Goal: Task Accomplishment & Management: Manage account settings

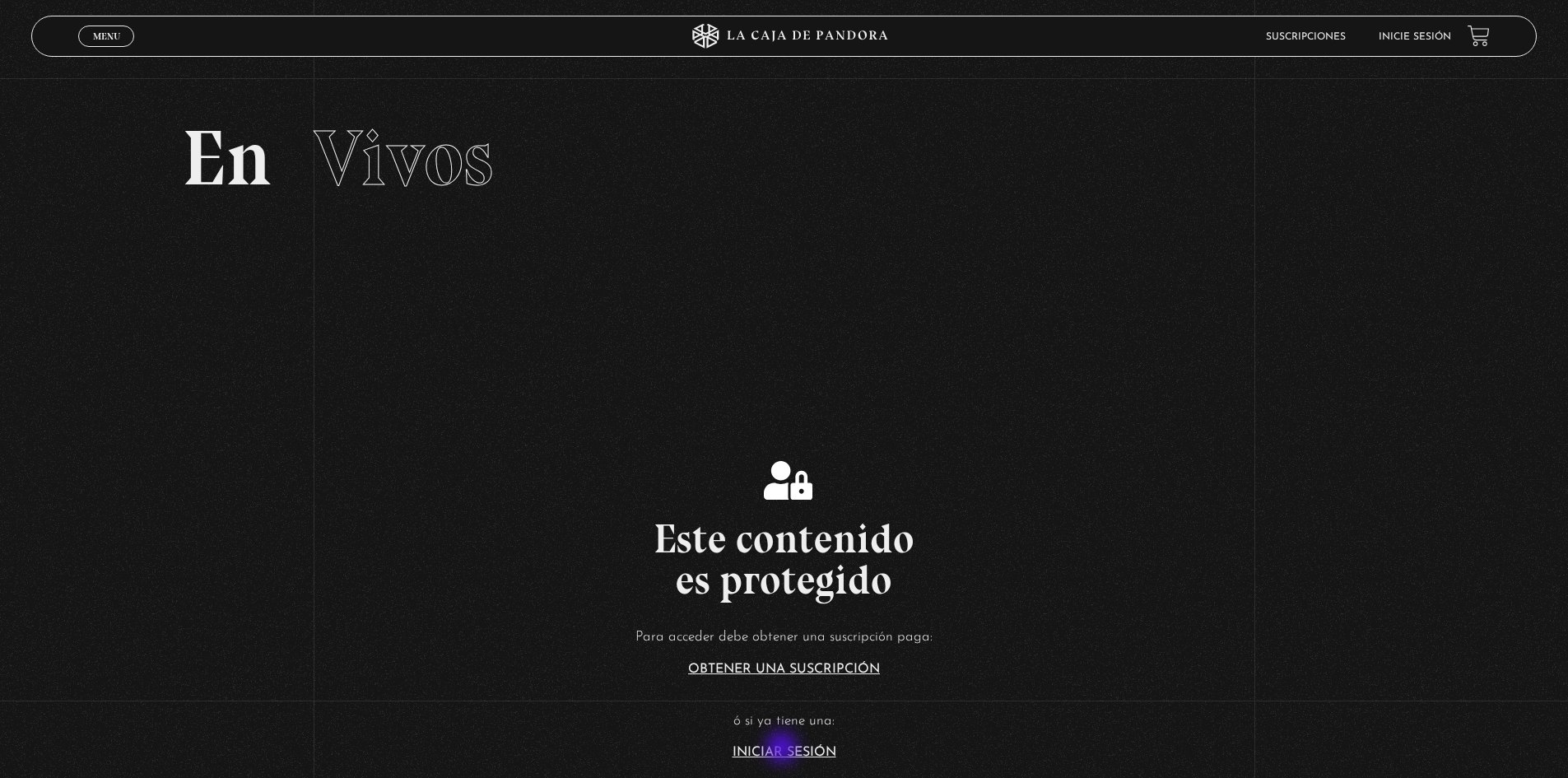
click at [783, 749] on link "Iniciar Sesión" at bounding box center [784, 752] width 103 height 13
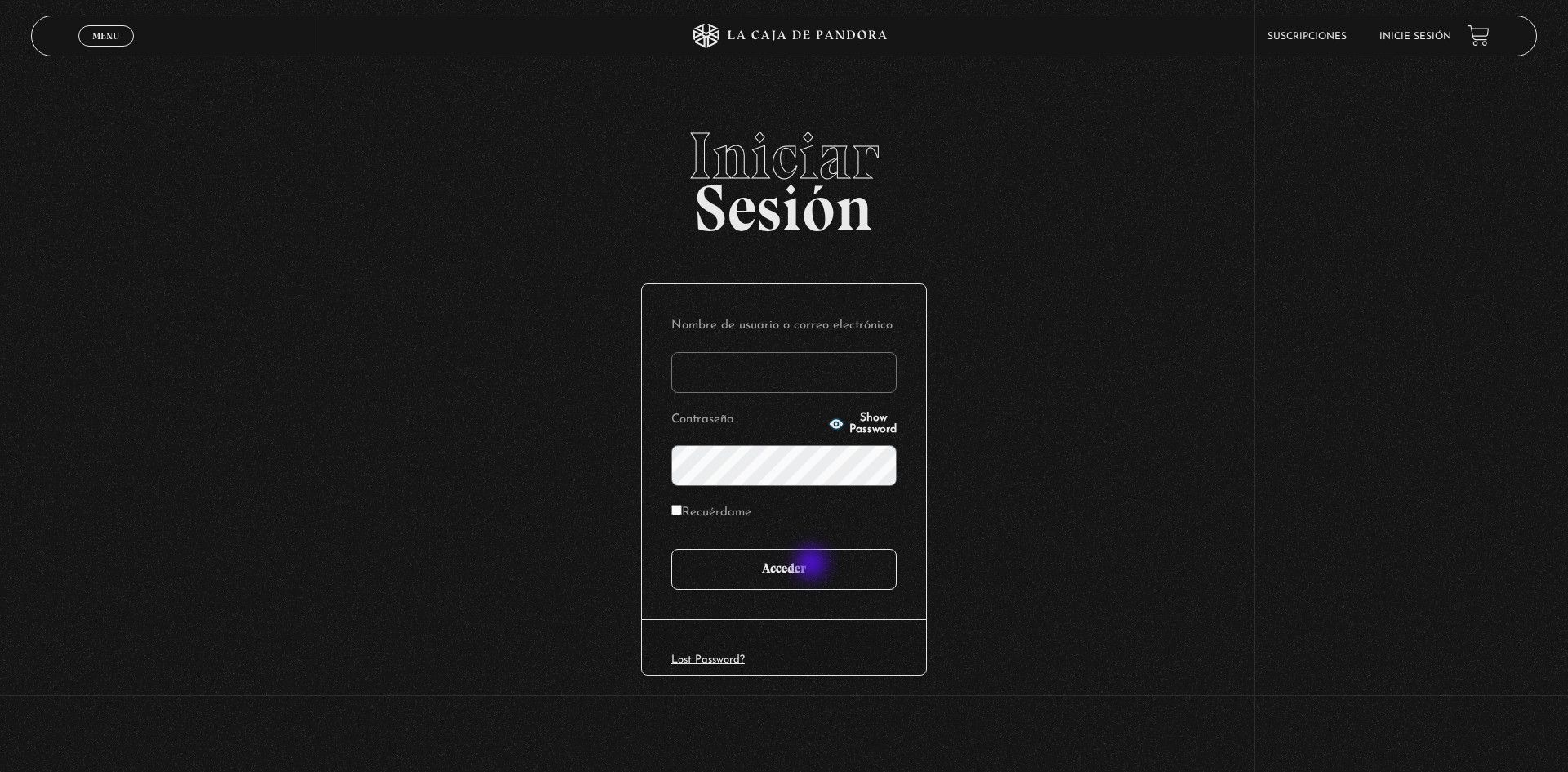
type input "motron"
click at [813, 564] on input "Acceder" at bounding box center [784, 570] width 225 height 41
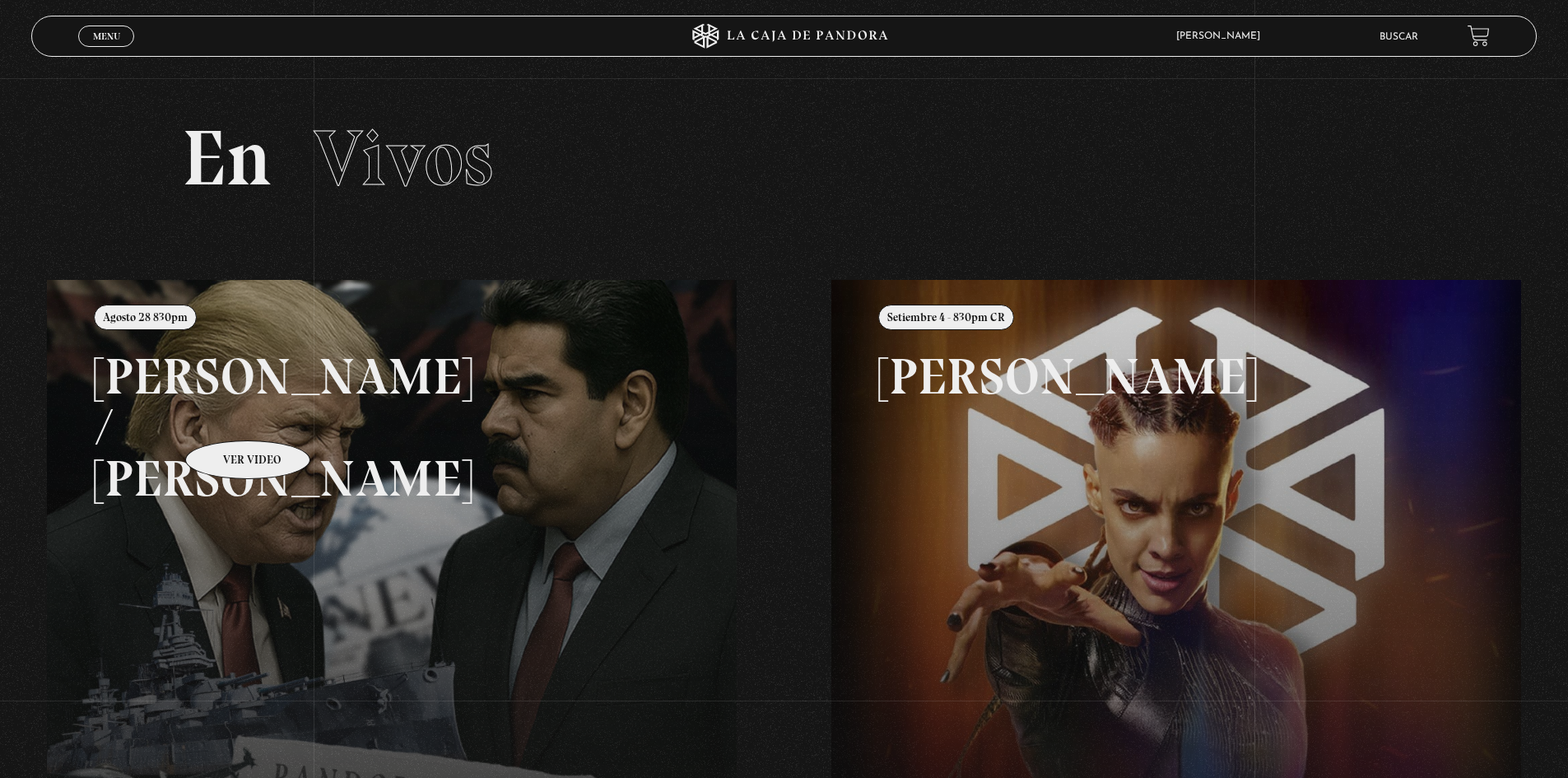
scroll to position [355, 0]
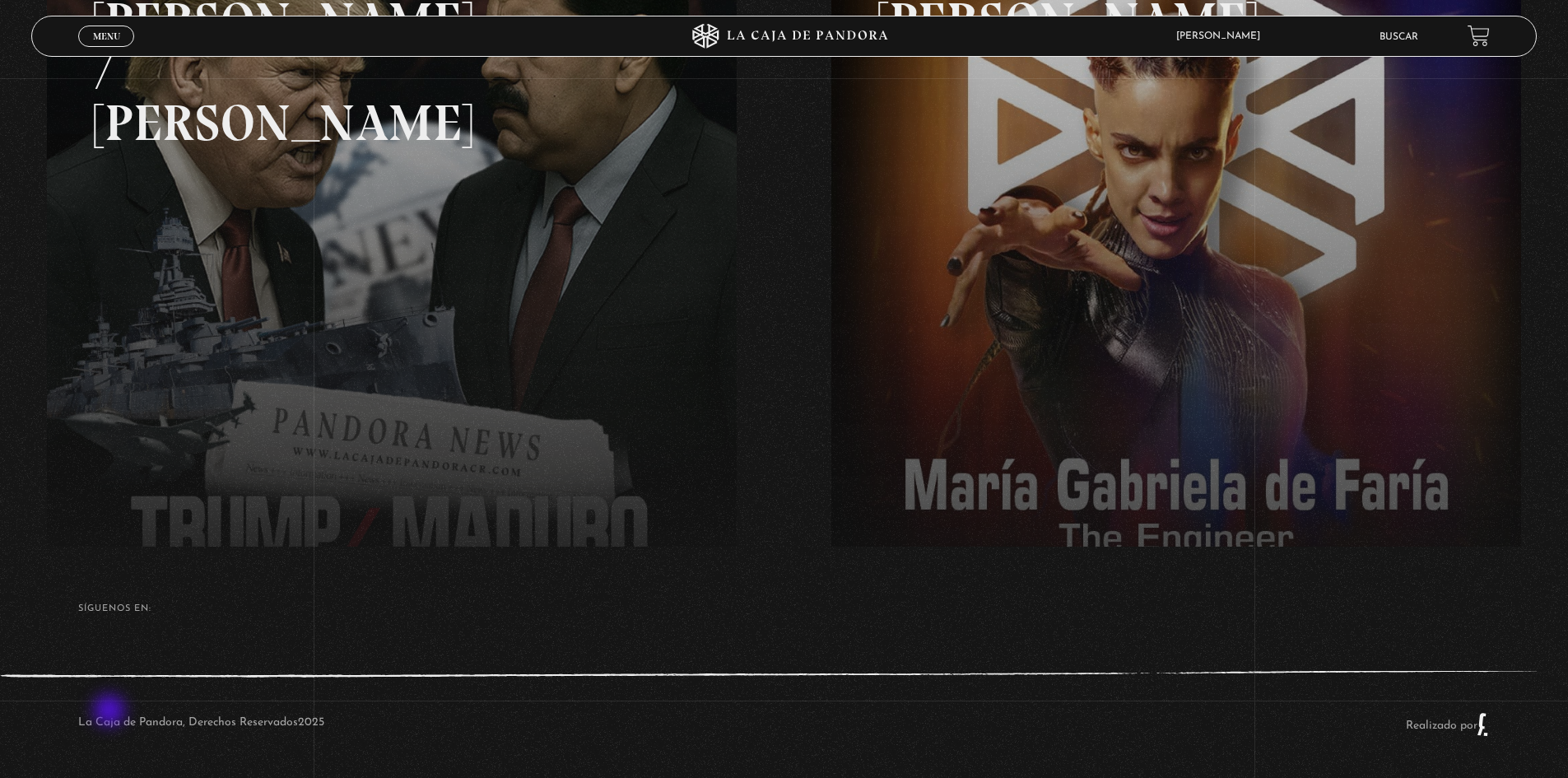
drag, startPoint x: 339, startPoint y: 724, endPoint x: 110, endPoint y: 713, distance: 229.3
click at [110, 713] on div "La Caja de Pandora, Derechos Reservados 2025 Realizado por" at bounding box center [784, 724] width 1568 height 107
